Goal: Information Seeking & Learning: Find specific page/section

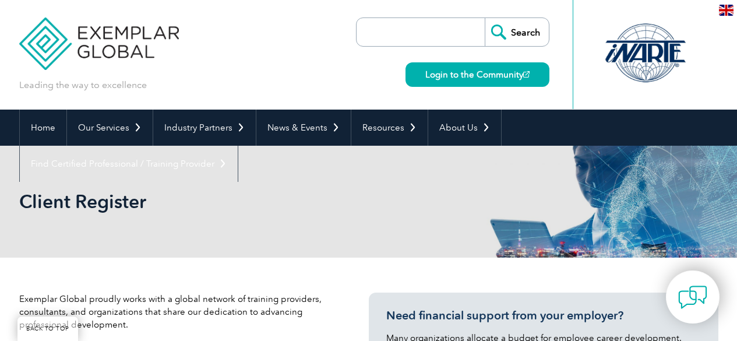
select select "[GEOGRAPHIC_DATA]"
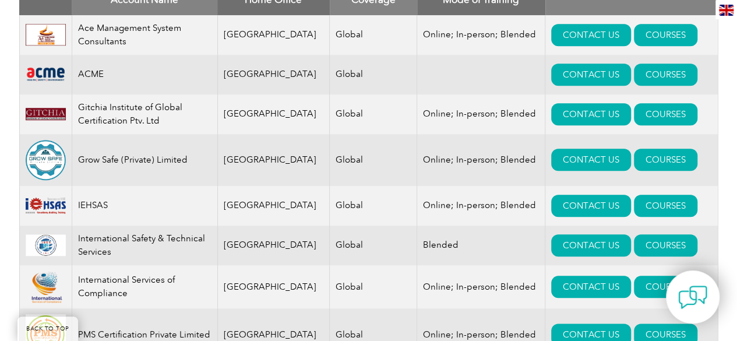
scroll to position [490, 0]
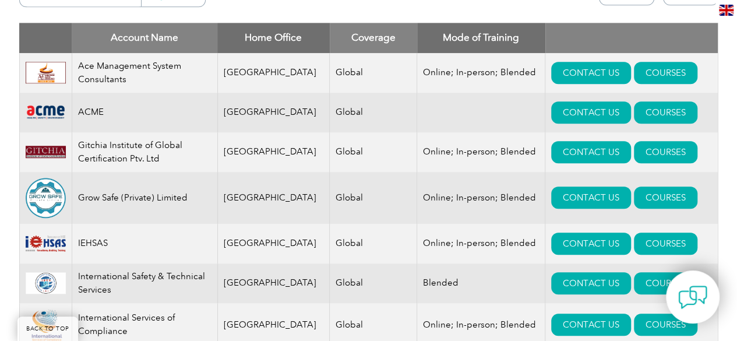
click at [417, 151] on td "Online; In-person; Blended" at bounding box center [481, 152] width 128 height 40
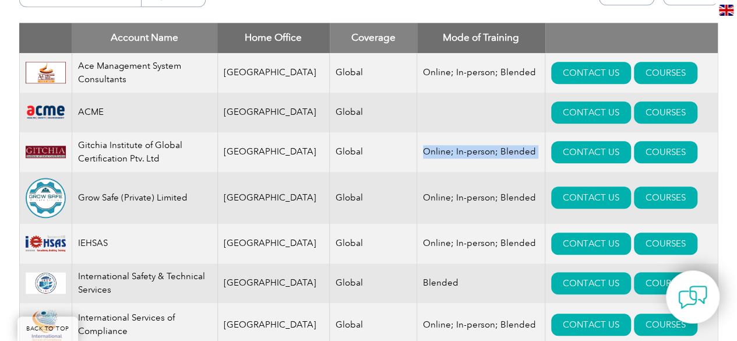
click at [417, 151] on td "Online; In-person; Blended" at bounding box center [481, 152] width 128 height 40
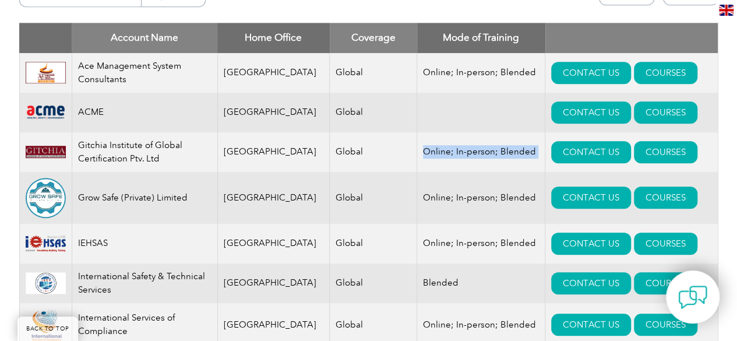
click at [417, 151] on td "Online; In-person; Blended" at bounding box center [481, 152] width 128 height 40
click at [156, 157] on td "Gitchia Institute of Global Certification Ptv. Ltd" at bounding box center [145, 152] width 146 height 40
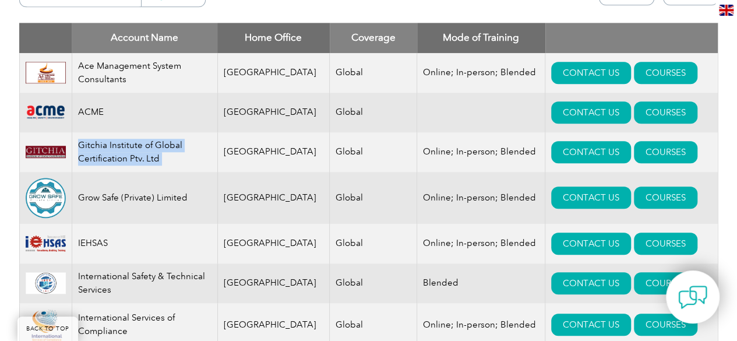
click at [156, 157] on td "Gitchia Institute of Global Certification Ptv. Ltd" at bounding box center [145, 152] width 146 height 40
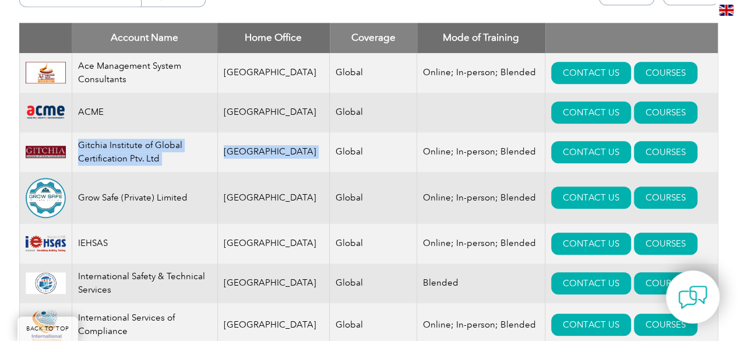
drag, startPoint x: 156, startPoint y: 157, endPoint x: 276, endPoint y: 163, distance: 120.8
click at [276, 163] on tr "Gitchia Institute of Global Certification Ptv. Ltd [GEOGRAPHIC_DATA] Global Onl…" at bounding box center [368, 152] width 699 height 40
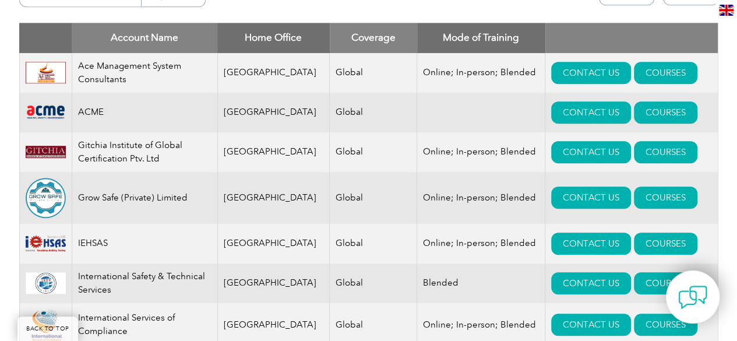
click at [722, 132] on div "Exemplar Global proudly works with a global network of training providers, cons…" at bounding box center [368, 132] width 737 height 729
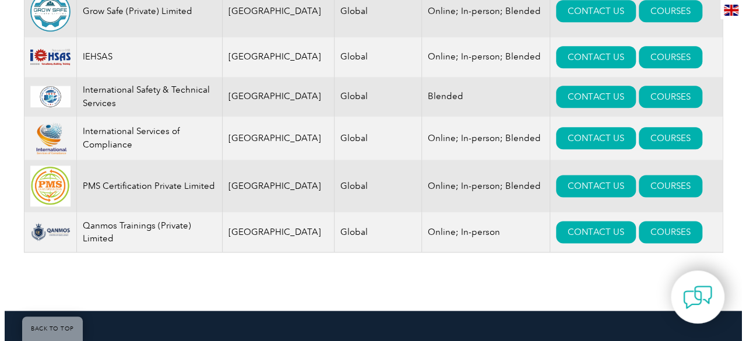
scroll to position [653, 0]
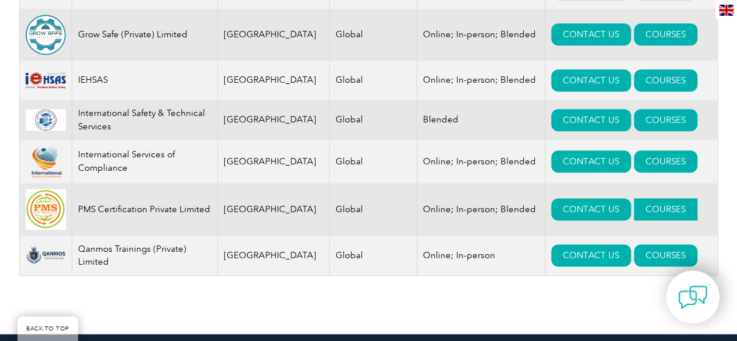
click at [638, 212] on link "COURSES" at bounding box center [666, 209] width 64 height 22
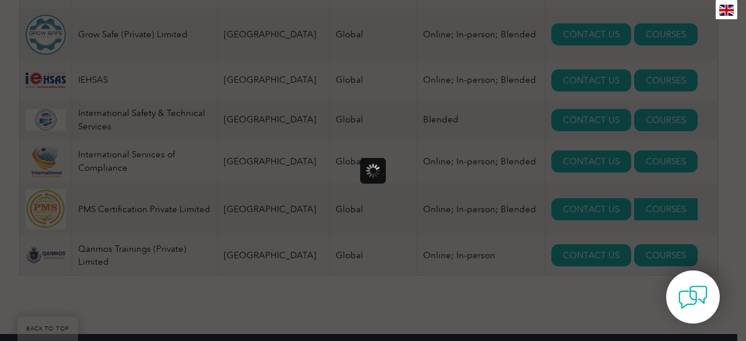
scroll to position [0, 0]
